Goal: Information Seeking & Learning: Learn about a topic

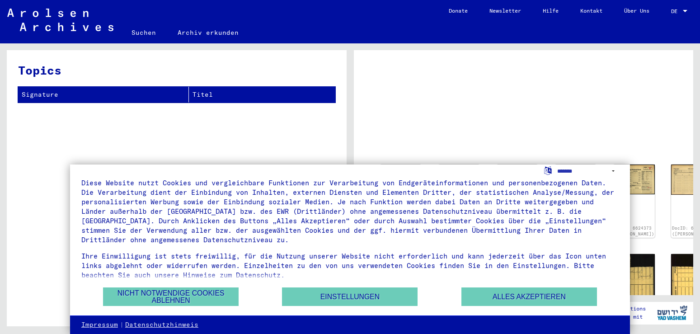
scroll to position [22, 0]
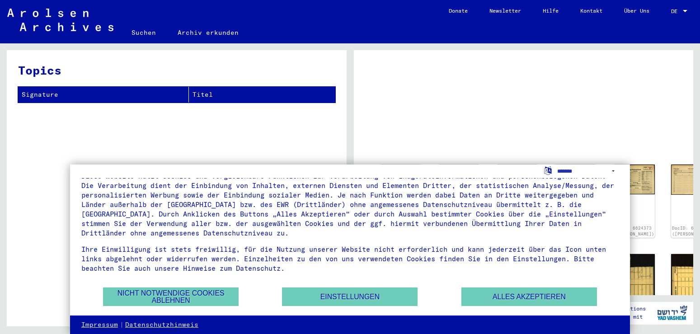
click at [532, 307] on div "Wir nutzen Cookies und andere Technologien. Diese Website nutzt Cookies und ver…" at bounding box center [350, 239] width 560 height 151
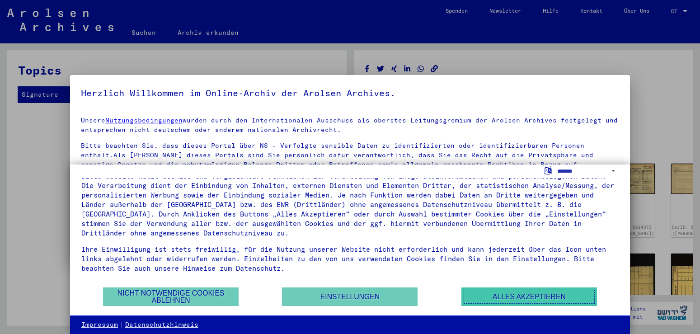
click at [529, 303] on button "Alles akzeptieren" at bounding box center [529, 296] width 136 height 19
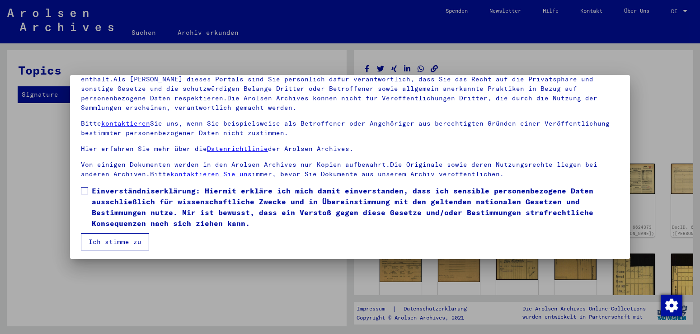
scroll to position [78, 0]
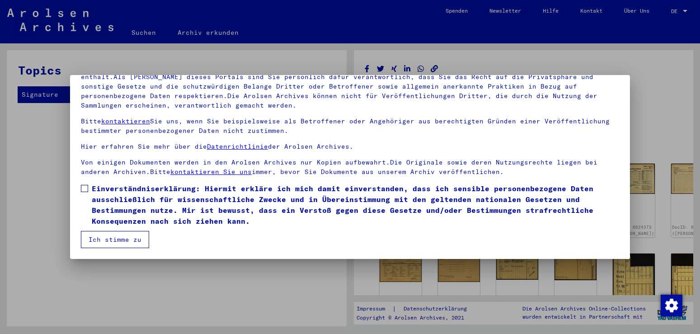
click at [79, 189] on mat-dialog-content "Unsere Nutzungsbedingungen wurden durch den Internationalen Ausschuss als obers…" at bounding box center [350, 139] width 560 height 217
click at [90, 194] on label "Einverständniserklärung: Hiermit erkläre ich mich damit einverstanden, dass ich…" at bounding box center [350, 204] width 538 height 43
click at [124, 242] on button "Ich stimme zu" at bounding box center [115, 239] width 68 height 17
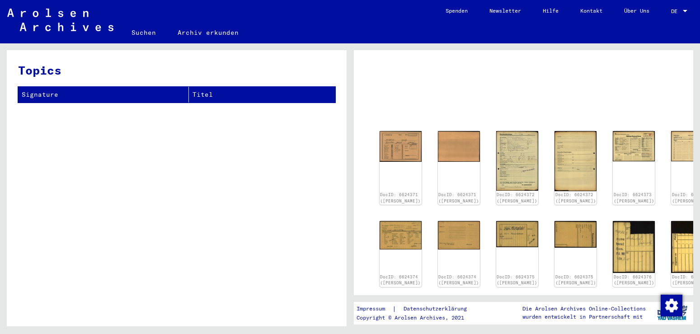
scroll to position [33, 0]
click at [399, 192] on div "DocID: 6624371 ([PERSON_NAME])" at bounding box center [400, 199] width 44 height 14
click at [401, 151] on img at bounding box center [400, 145] width 44 height 32
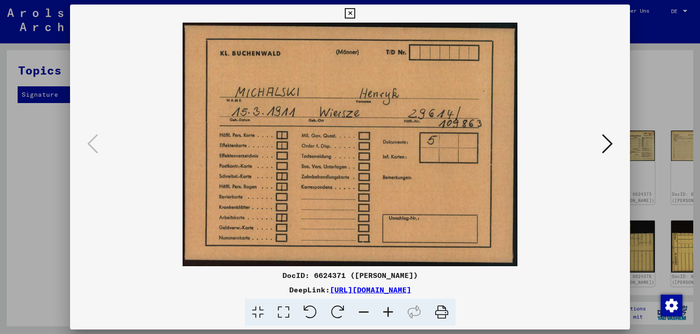
click at [605, 149] on icon at bounding box center [607, 144] width 11 height 22
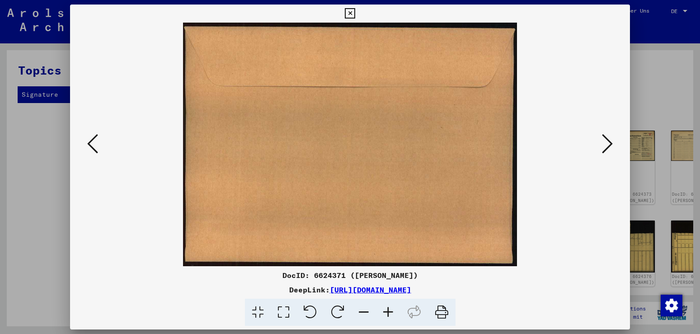
click at [612, 149] on icon at bounding box center [607, 144] width 11 height 22
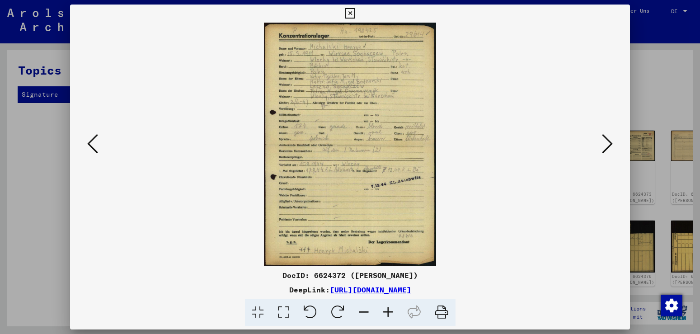
click at [418, 98] on img at bounding box center [350, 144] width 498 height 243
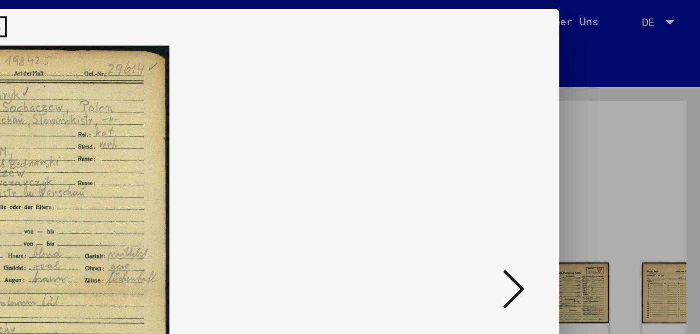
click at [612, 147] on icon at bounding box center [607, 144] width 11 height 22
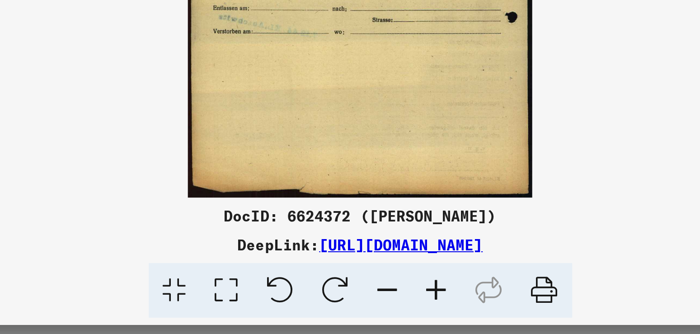
click at [419, 242] on img at bounding box center [350, 144] width 498 height 243
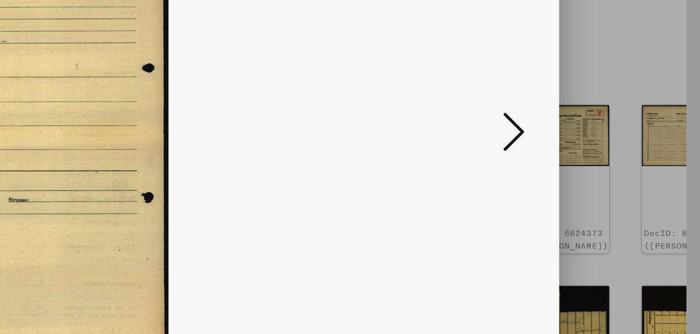
click at [613, 145] on icon at bounding box center [607, 144] width 11 height 22
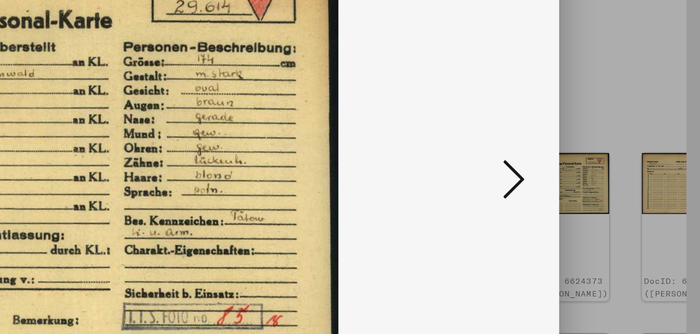
click at [612, 147] on icon at bounding box center [607, 144] width 11 height 22
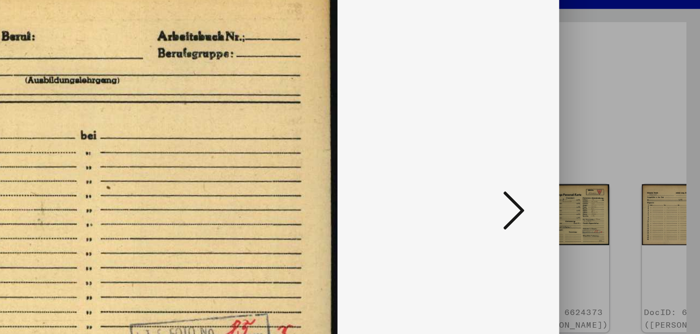
click at [613, 146] on icon at bounding box center [607, 144] width 11 height 22
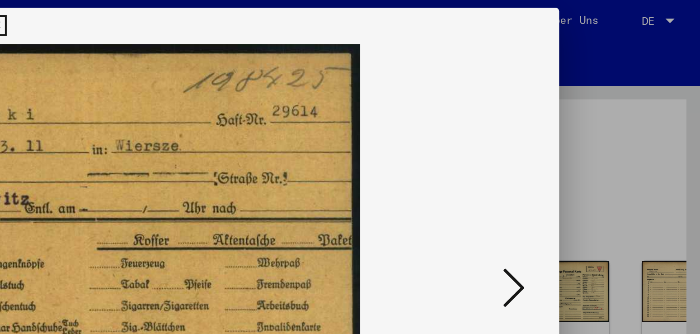
click at [614, 144] on button at bounding box center [607, 144] width 16 height 26
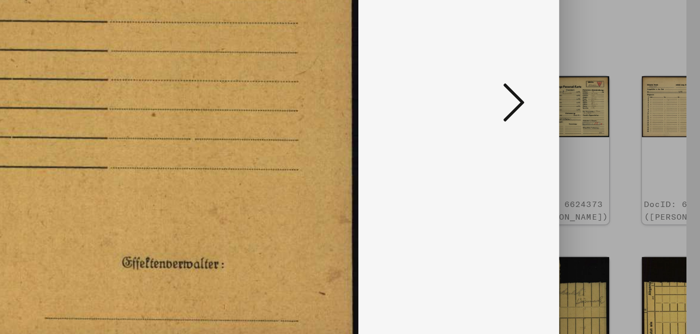
click at [612, 147] on icon at bounding box center [607, 144] width 11 height 22
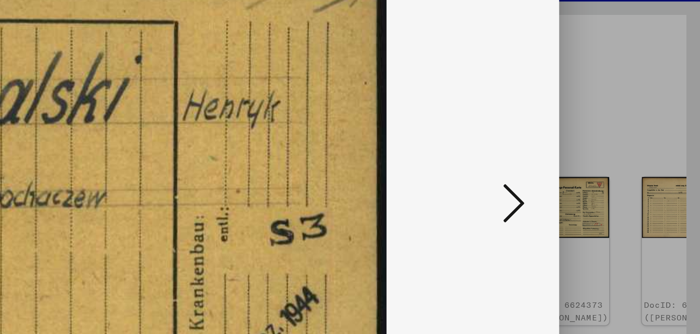
click at [611, 143] on icon at bounding box center [607, 144] width 11 height 22
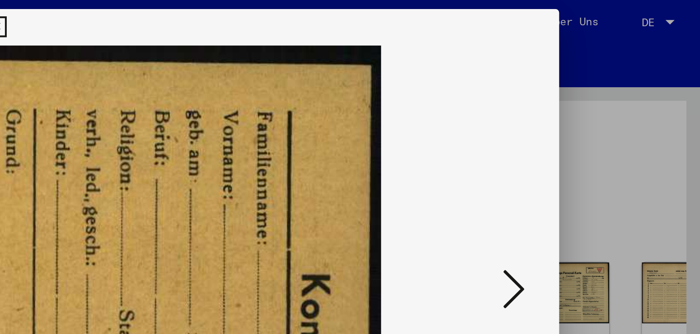
click at [610, 145] on icon at bounding box center [607, 144] width 11 height 22
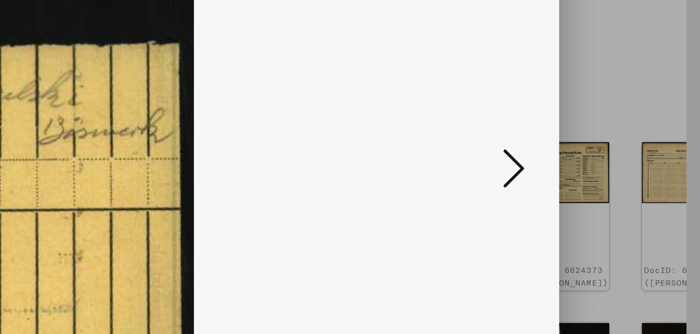
click at [612, 145] on icon at bounding box center [607, 144] width 11 height 22
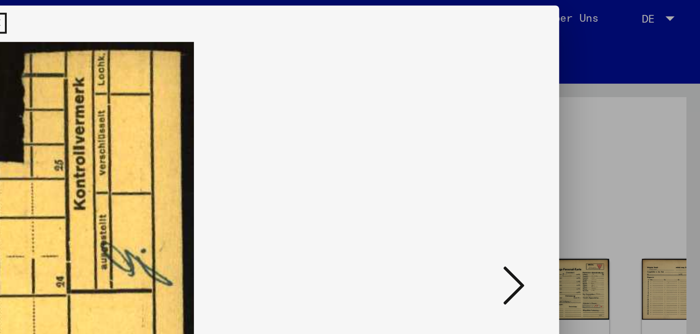
click at [609, 147] on icon at bounding box center [607, 144] width 11 height 22
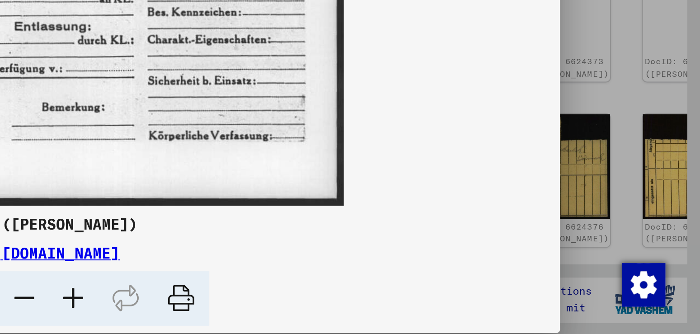
click at [612, 220] on div at bounding box center [350, 144] width 560 height 243
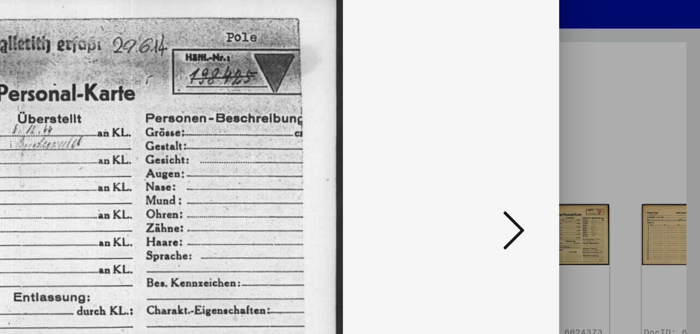
click at [611, 146] on icon at bounding box center [607, 144] width 11 height 22
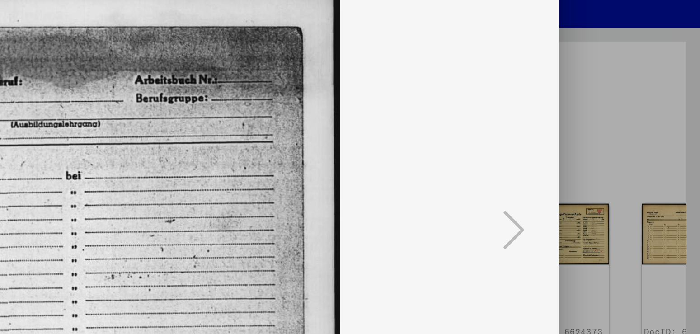
click at [652, 149] on div at bounding box center [350, 167] width 700 height 334
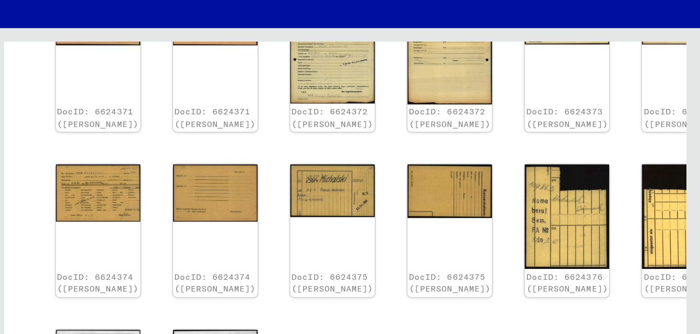
scroll to position [236, 0]
click at [407, 192] on img at bounding box center [400, 207] width 44 height 31
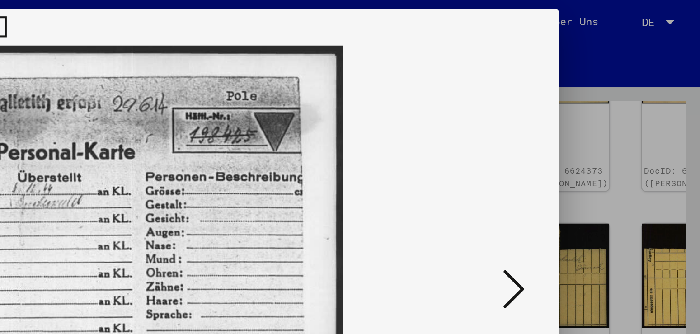
click at [355, 14] on icon at bounding box center [350, 13] width 10 height 11
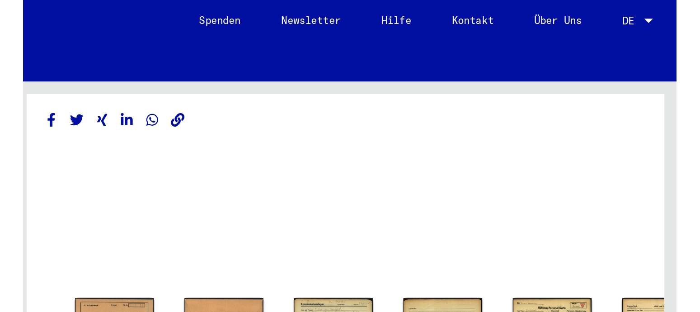
scroll to position [0, 0]
